Goal: Transaction & Acquisition: Purchase product/service

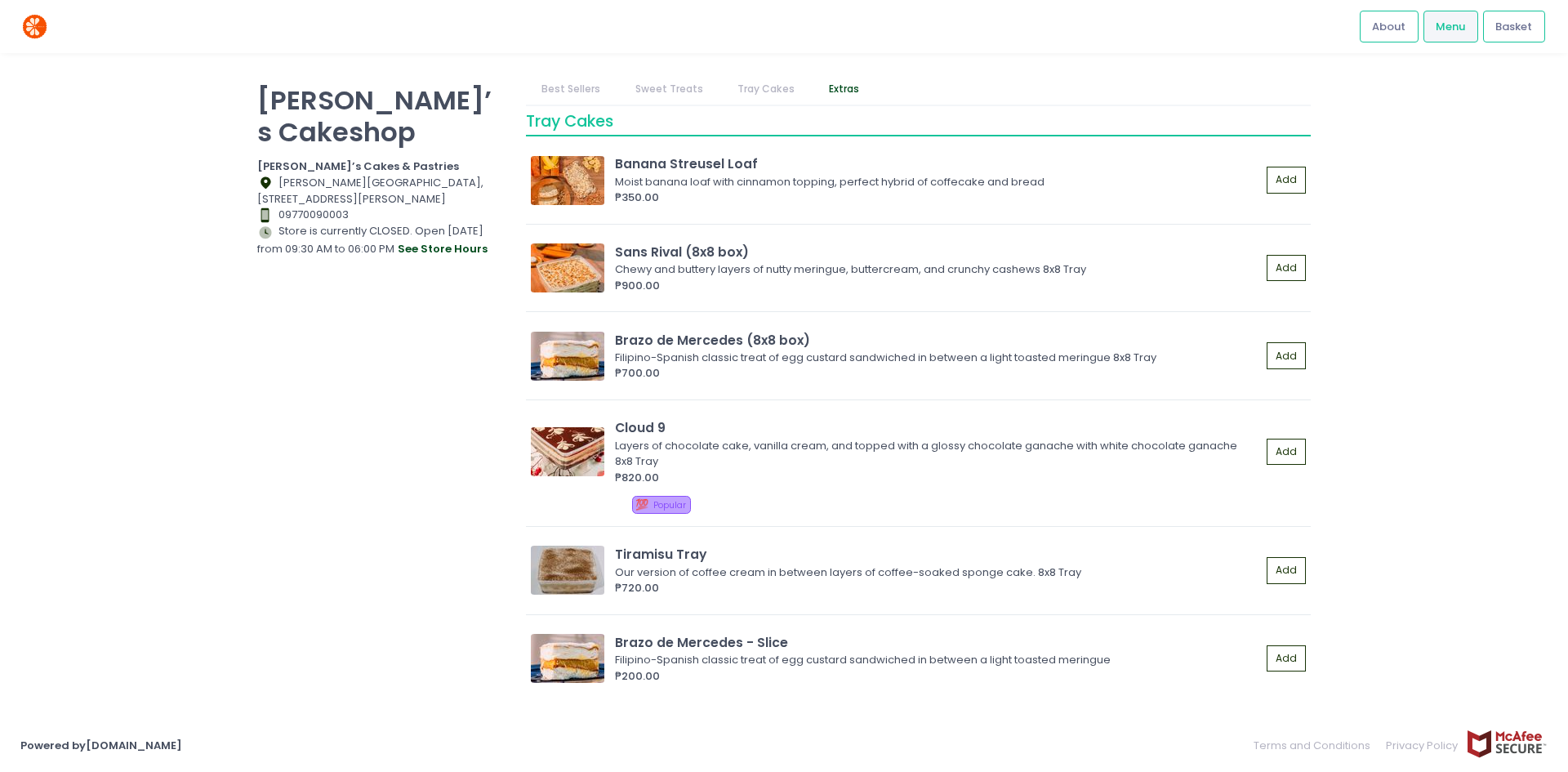
scroll to position [1879, 0]
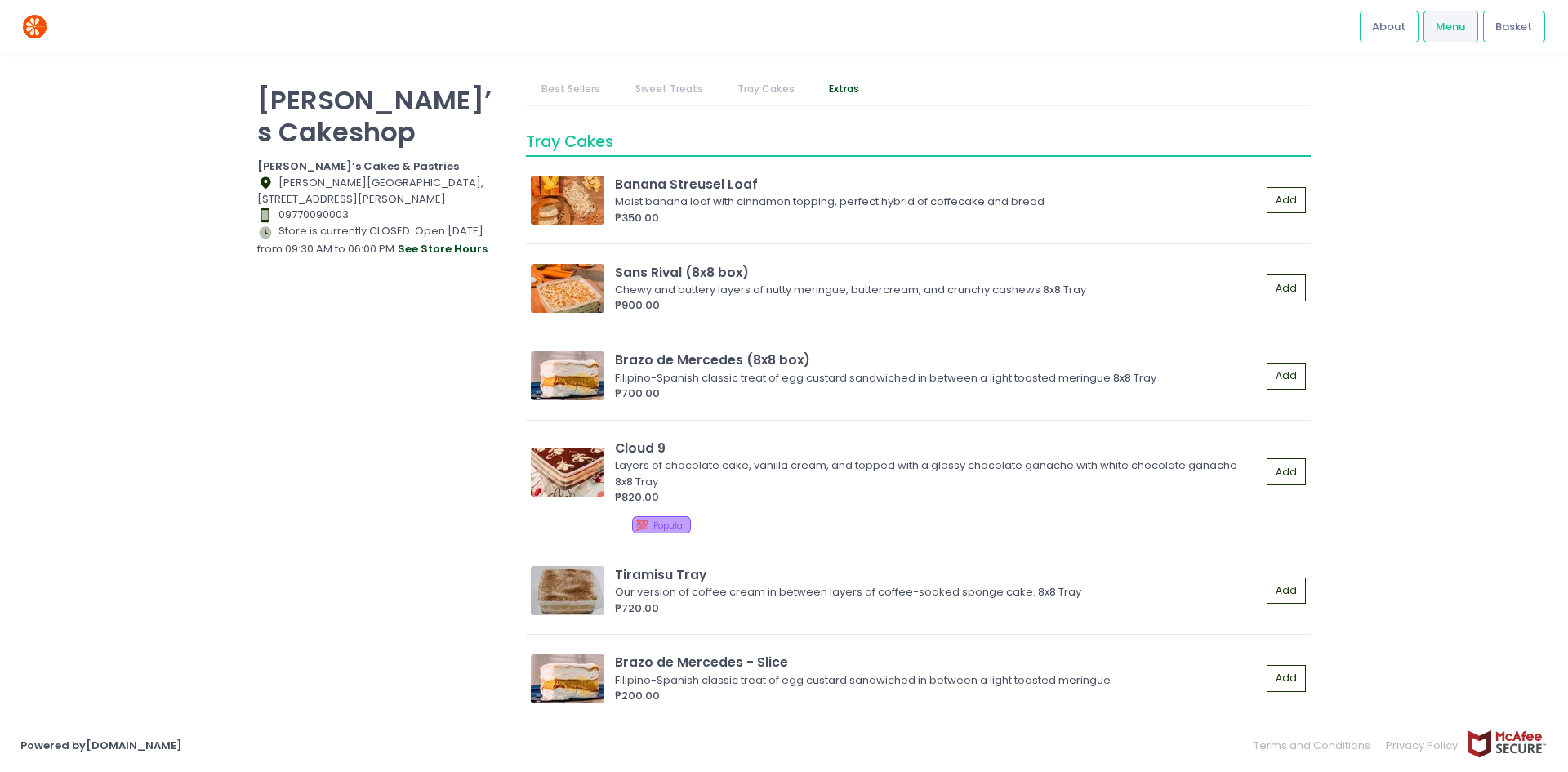
click at [658, 463] on div "[PERSON_NAME]’s Cakeshop [PERSON_NAME]’s Cakes & Pastries Location Created with…" at bounding box center [784, 386] width 1568 height 624
click at [609, 454] on div "Cloud 9 Layers of chocolate cake, vanilla cream, and topped with a glossy choco…" at bounding box center [918, 471] width 774 height 67
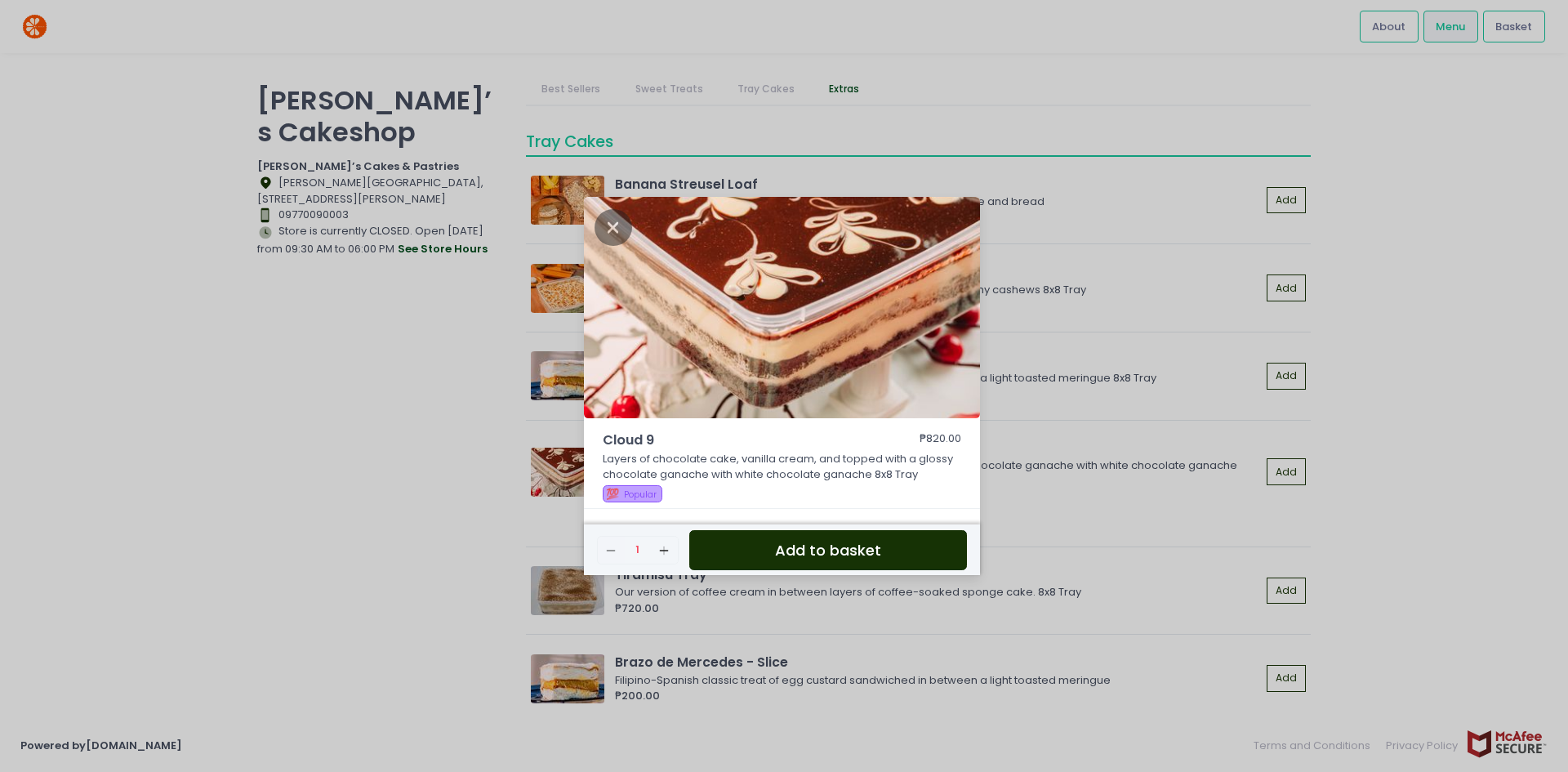
click at [658, 428] on div "Cloud 9 ₱820.00 Layers of chocolate cake, vanilla cream, and topped with a glos…" at bounding box center [784, 386] width 1568 height 772
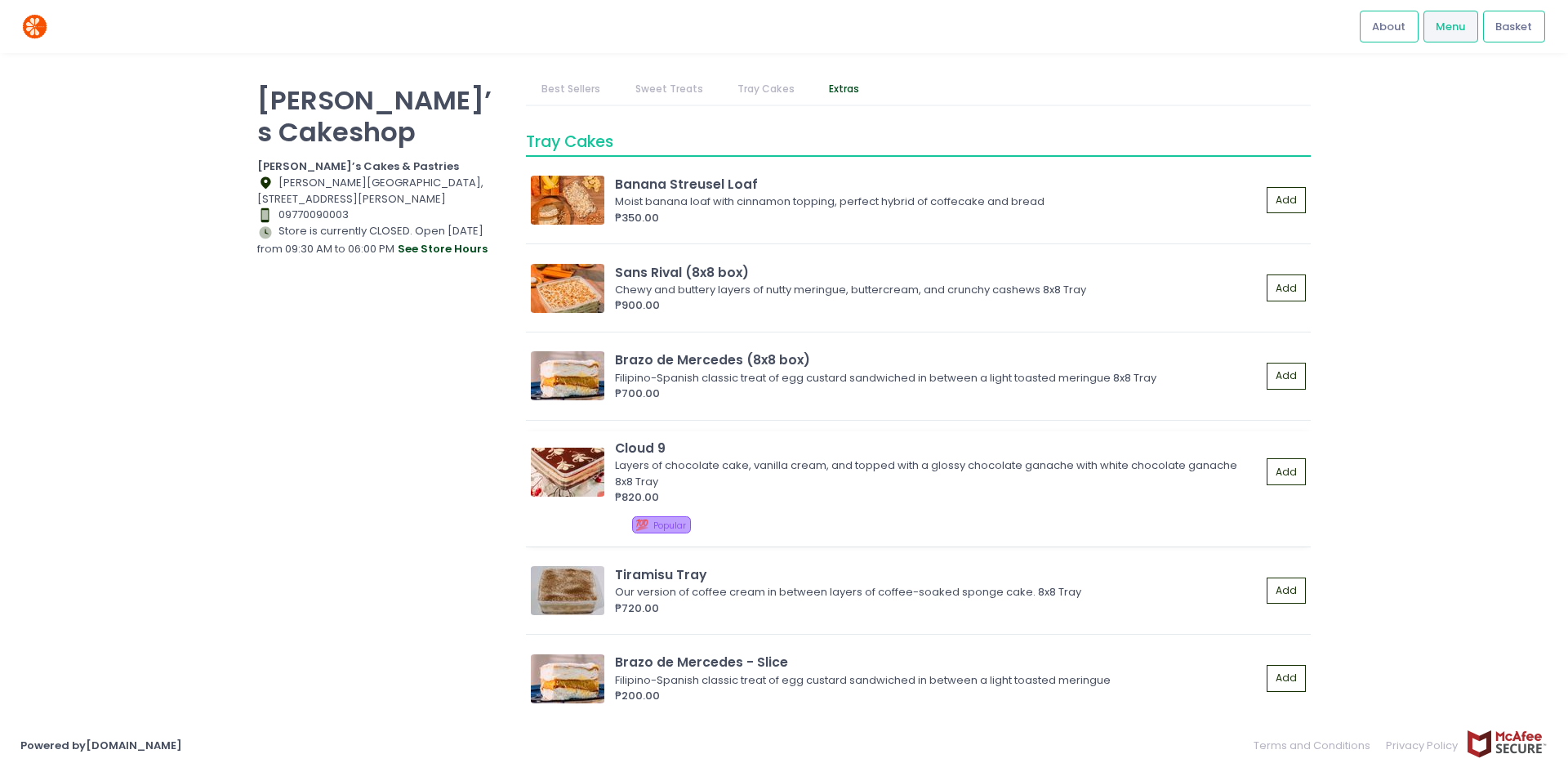
click at [548, 472] on img at bounding box center [568, 471] width 74 height 49
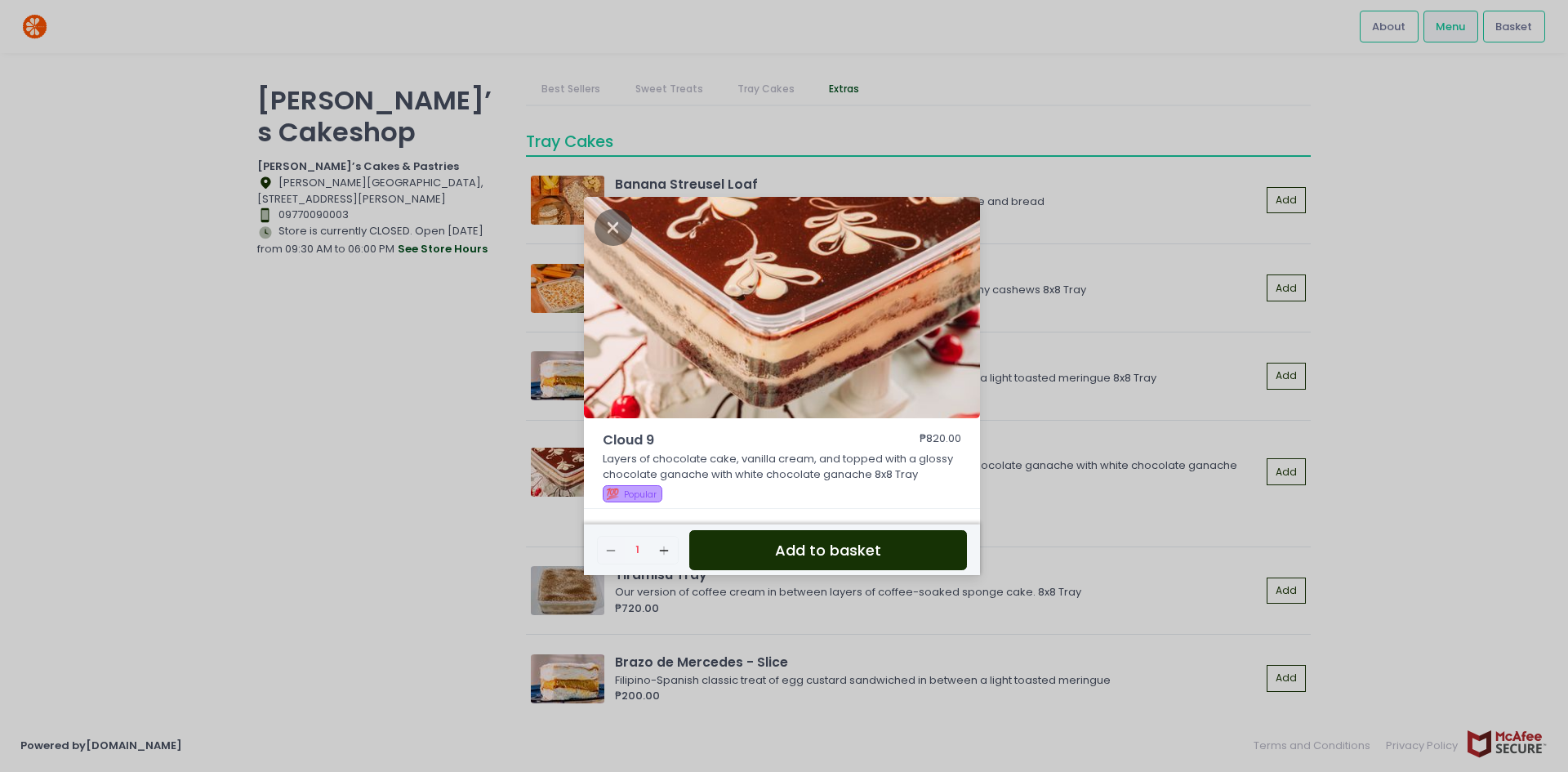
click at [658, 465] on p "Layers of chocolate cake, vanilla cream, and topped with a glossy chocolate gan…" at bounding box center [782, 466] width 359 height 31
click at [658, 431] on div "Cloud 9 ₱820.00 Layers of chocolate cake, vanilla cream, and topped with a glos…" at bounding box center [784, 386] width 1568 height 772
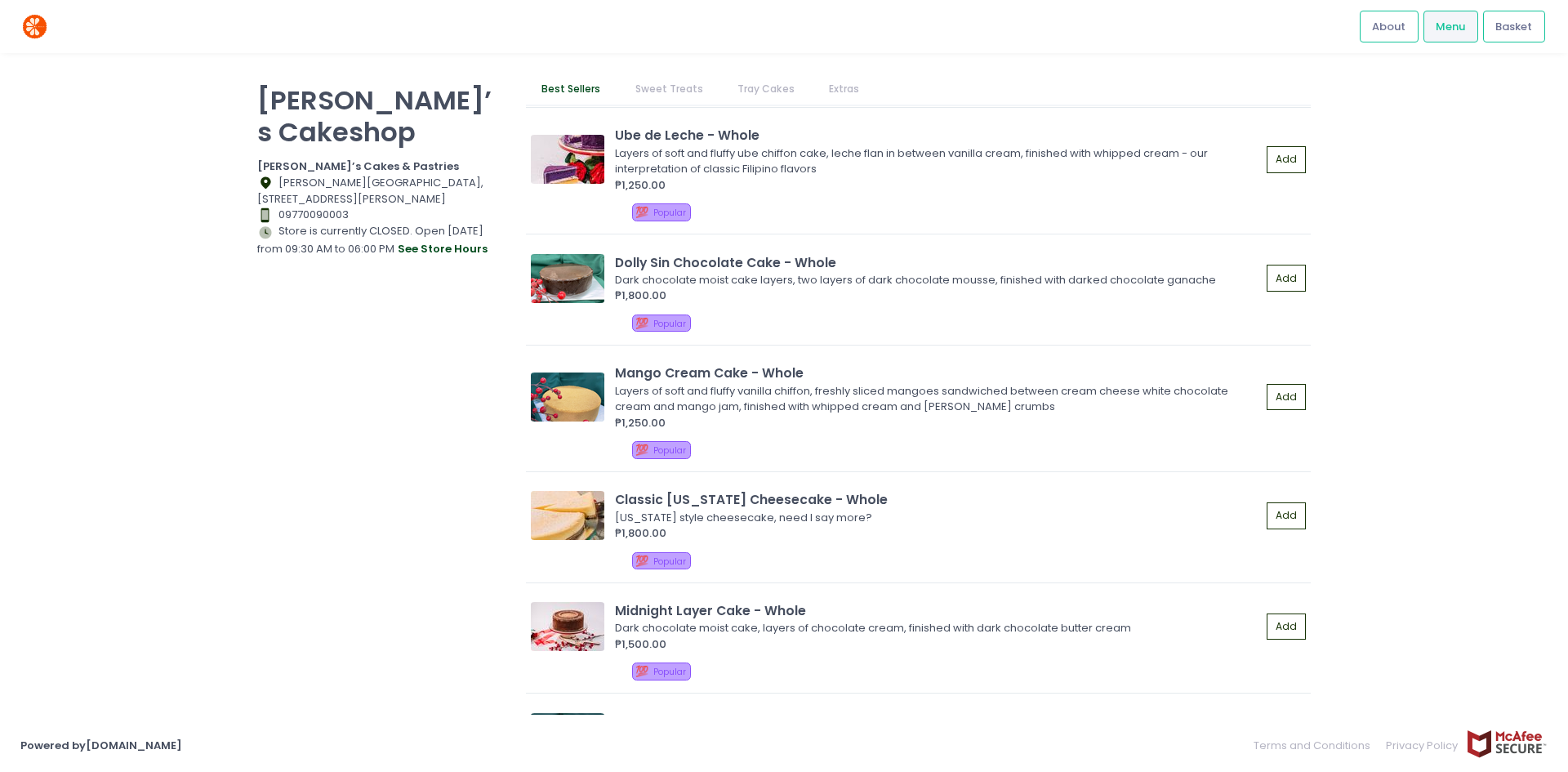
scroll to position [0, 0]
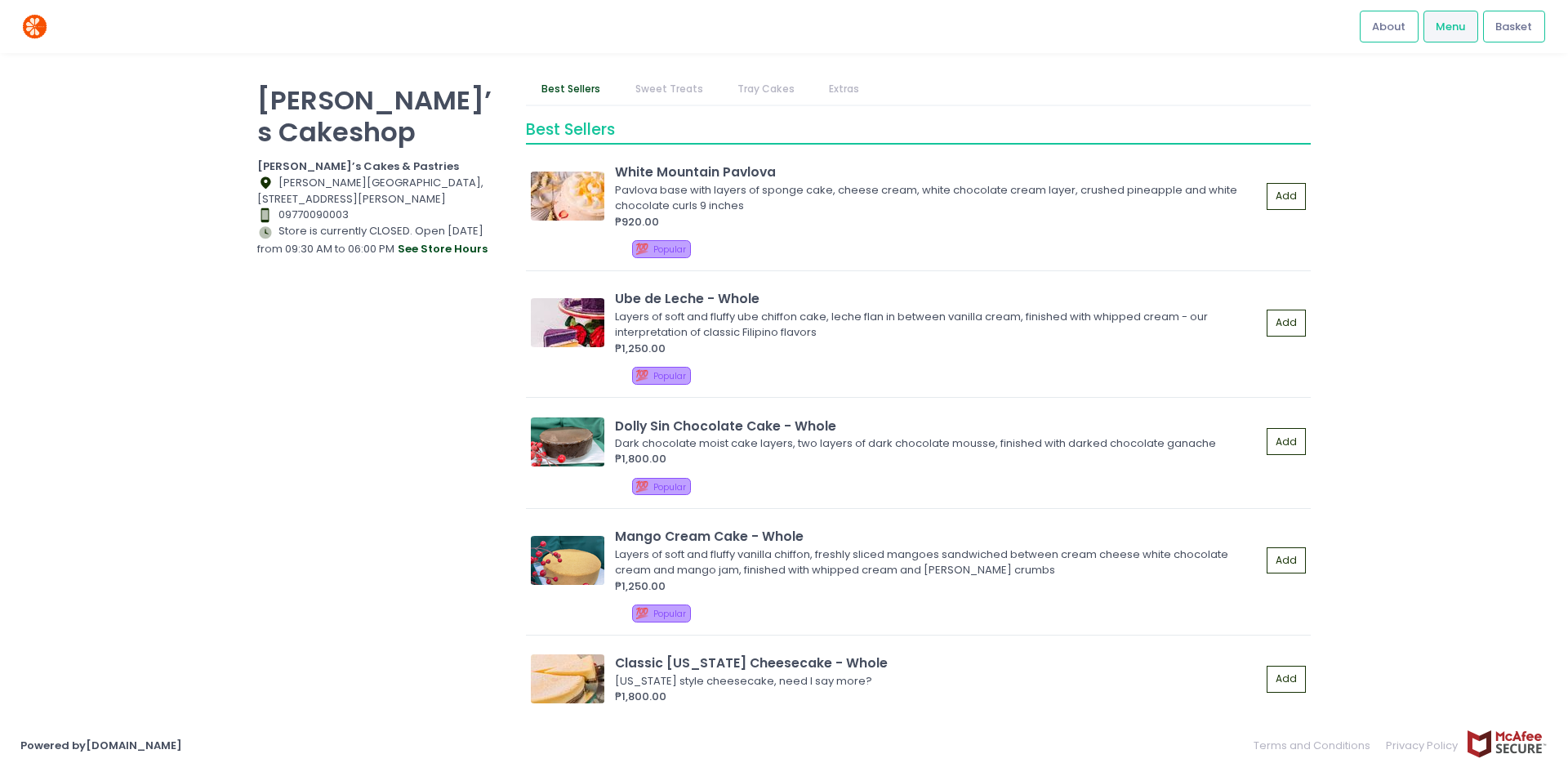
click at [658, 121] on div "Best Sellers" at bounding box center [918, 131] width 784 height 29
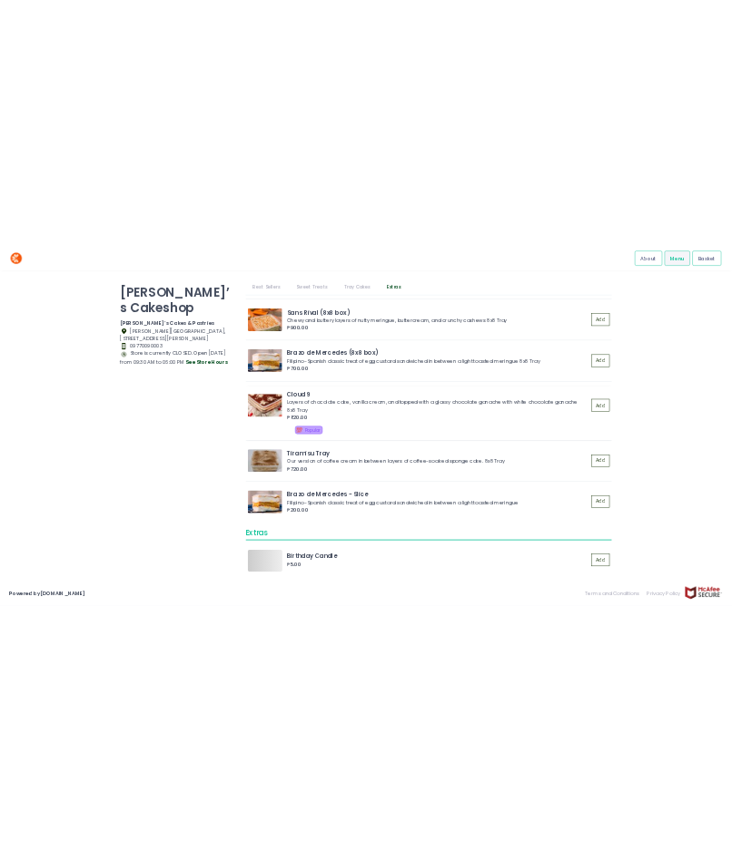
scroll to position [2424, 0]
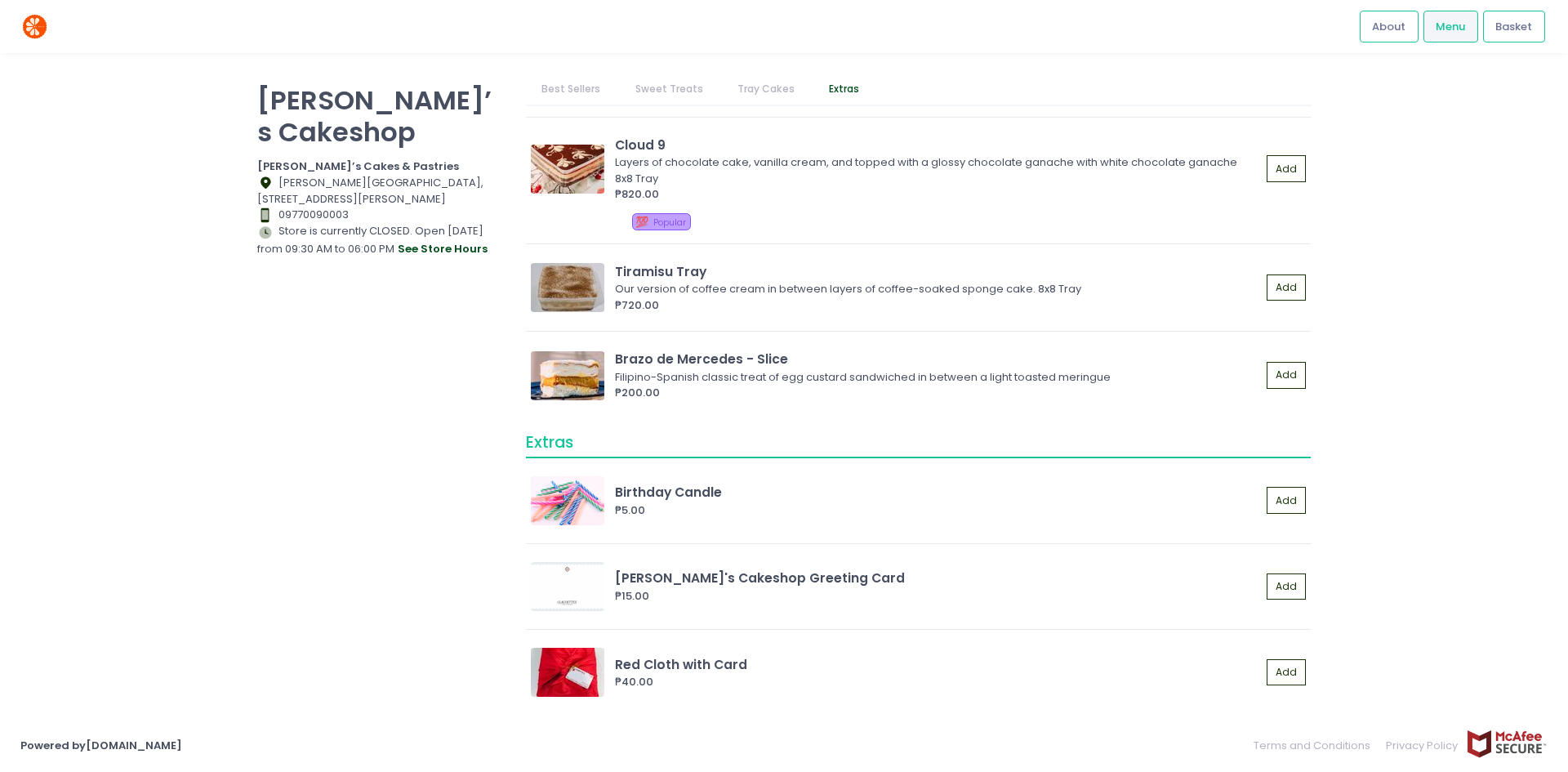
click at [658, 42] on div "About Menu Basket" at bounding box center [784, 26] width 1568 height 53
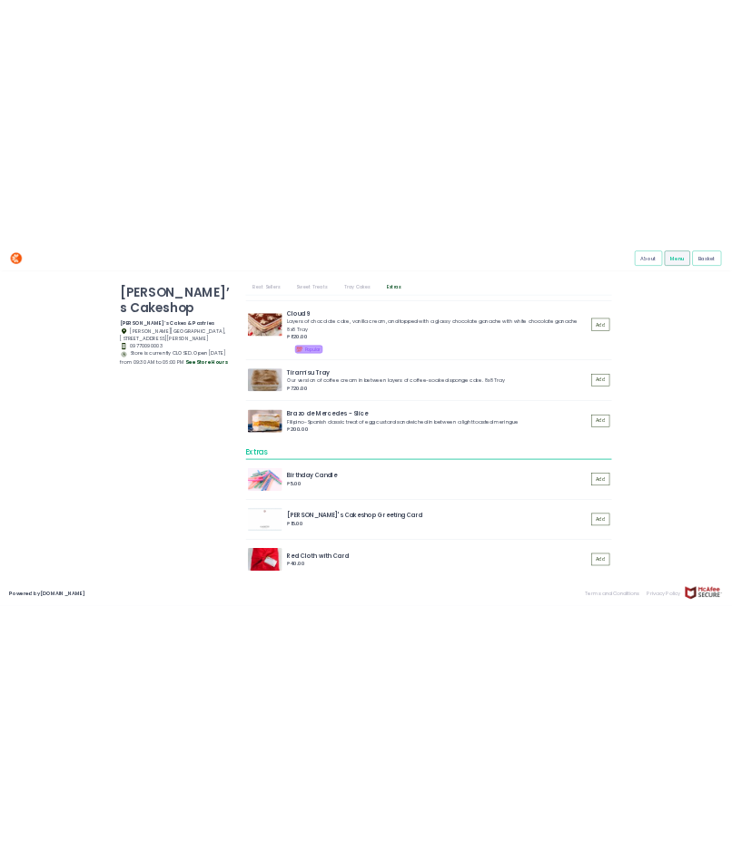
scroll to position [2252, 0]
